Goal: Information Seeking & Learning: Learn about a topic

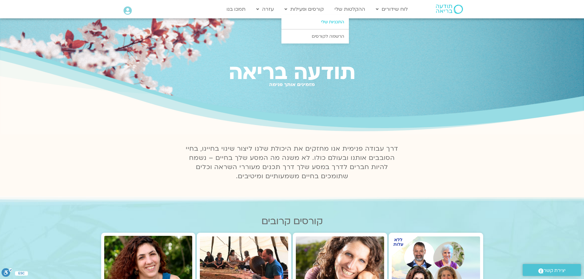
click at [327, 21] on link "התכניות שלי" at bounding box center [314, 22] width 67 height 14
click at [322, 37] on link "הרשמה לקורסים" at bounding box center [314, 36] width 67 height 14
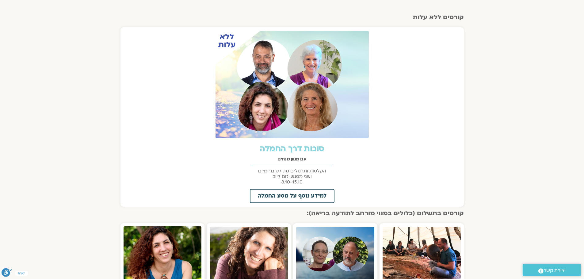
scroll to position [215, 0]
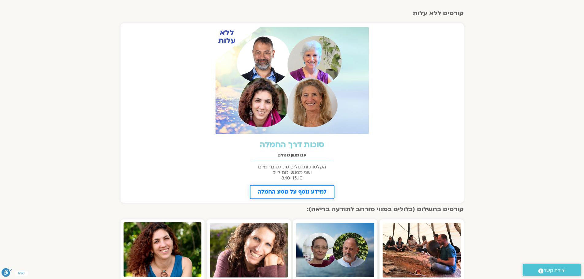
click at [297, 192] on span "למידע נוסף על מסע החמלה" at bounding box center [292, 192] width 69 height 6
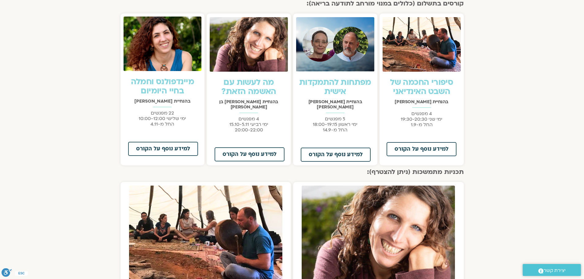
scroll to position [421, 0]
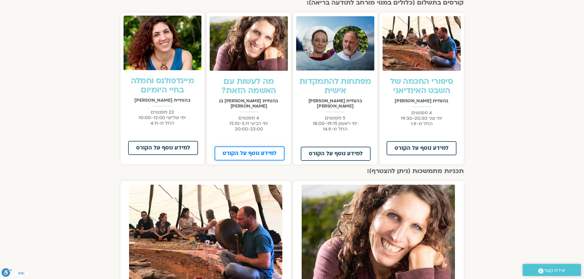
click at [262, 151] on span "למידע נוסף על הקורס" at bounding box center [250, 154] width 54 height 6
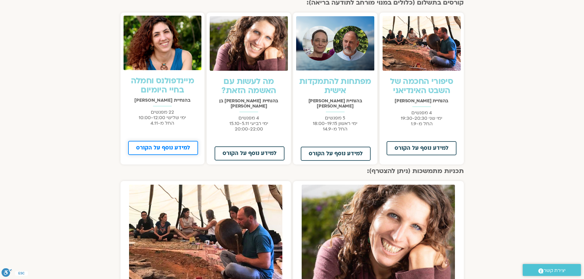
click at [165, 146] on span "למידע נוסף על הקורס" at bounding box center [163, 148] width 54 height 6
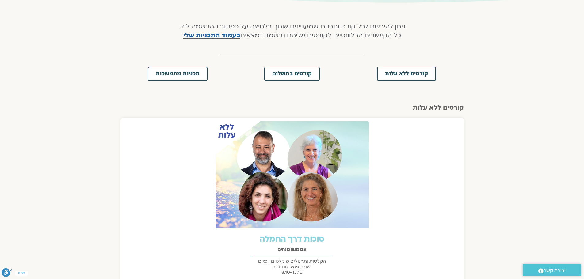
scroll to position [107, 0]
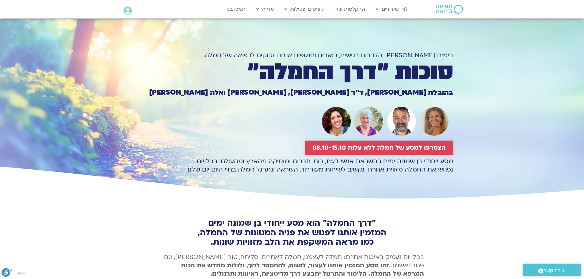
click at [382, 148] on span "הצטרפו למסע של חמלה ללא עלות 08.10-15.10" at bounding box center [378, 147] width 133 height 7
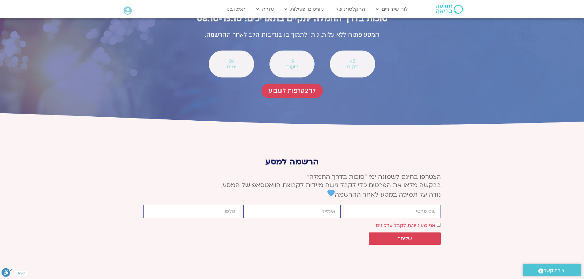
scroll to position [2269, 0]
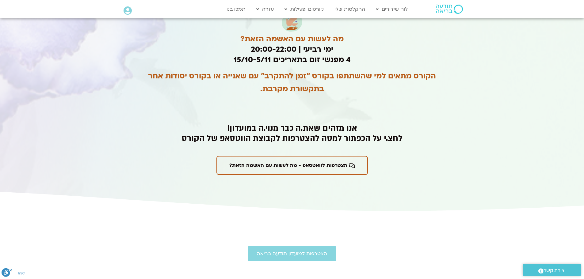
scroll to position [1195, 0]
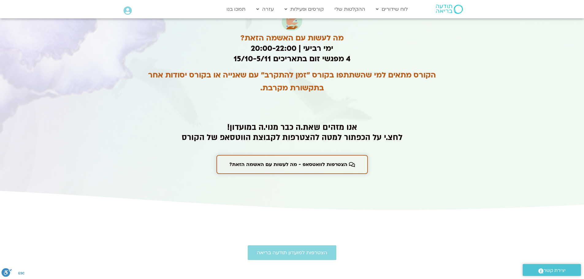
click at [300, 162] on span "הצטרפות לוואטסאפ - מה לעשות עם האשמה הזאת?" at bounding box center [288, 165] width 118 height 6
click at [286, 162] on span "הצטרפות לוואטסאפ - מה לעשות עם האשמה הזאת?" at bounding box center [288, 165] width 118 height 6
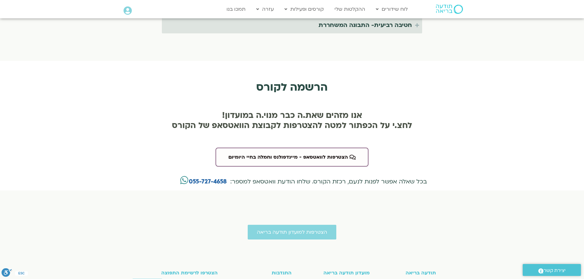
scroll to position [1387, 0]
click at [270, 154] on span "הצטרפות לוואטסאפ - מיינדפולנס וחמלה בחיי היומיום" at bounding box center [288, 157] width 120 height 6
